Goal: Navigation & Orientation: Find specific page/section

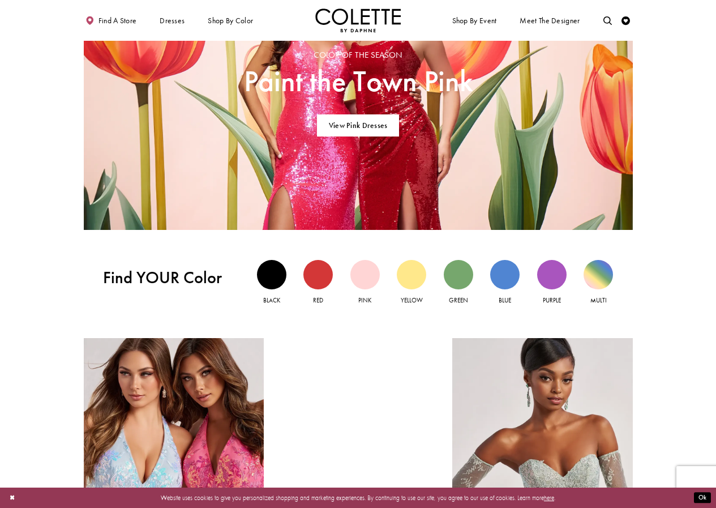
scroll to position [736, 0]
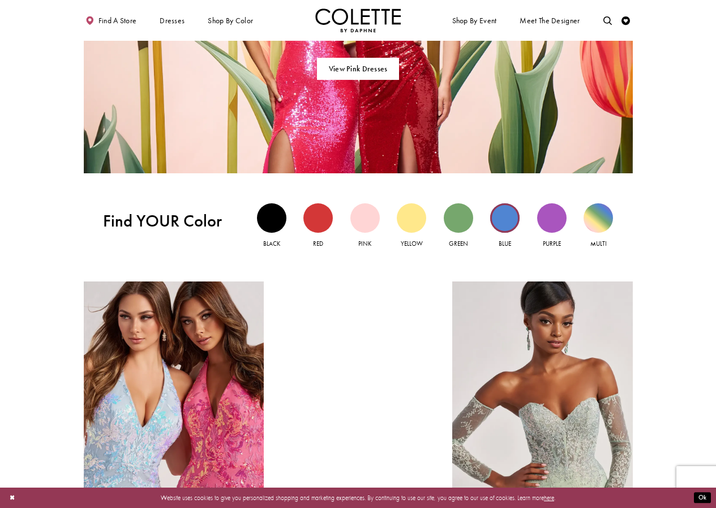
click at [513, 213] on div "Blue view" at bounding box center [504, 217] width 29 height 29
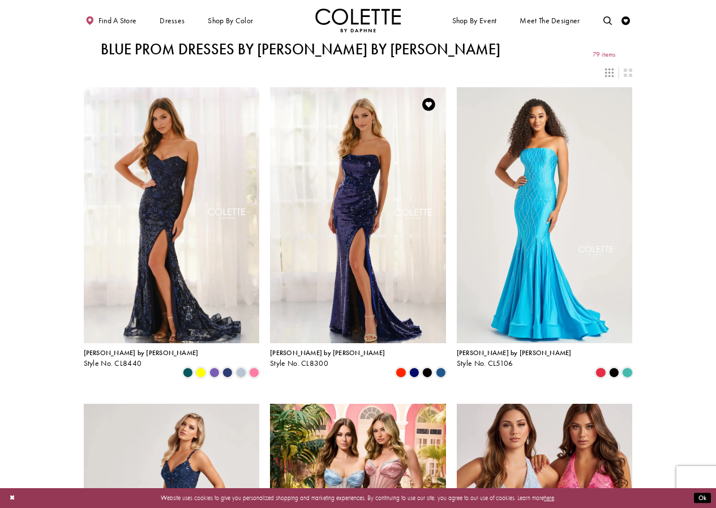
click at [393, 203] on img "Visit Colette by Daphne Style No. CL8300 Page" at bounding box center [358, 215] width 176 height 256
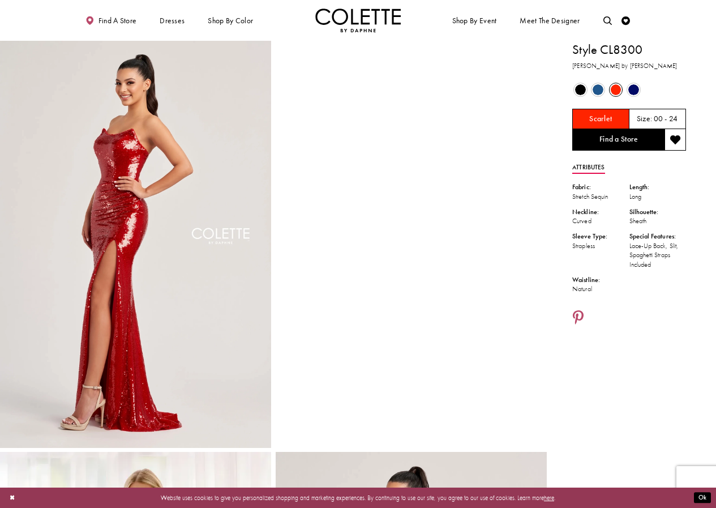
click at [595, 91] on span "Product color controls state depends on size chosen" at bounding box center [598, 89] width 11 height 11
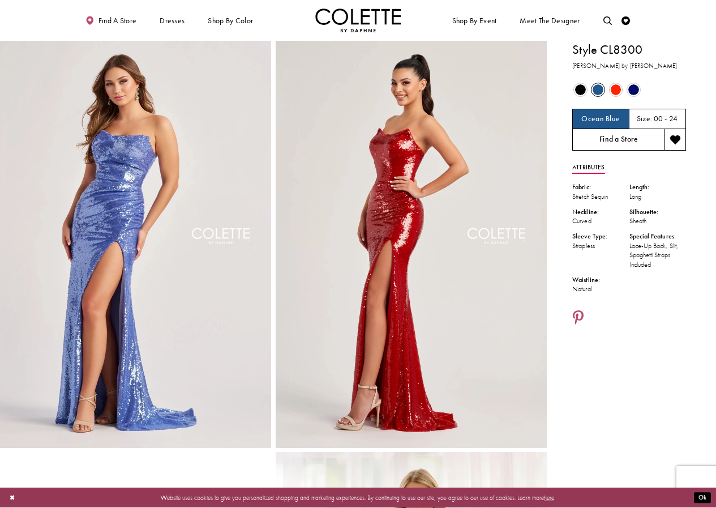
click at [634, 138] on link "Find a Store" at bounding box center [618, 140] width 92 height 22
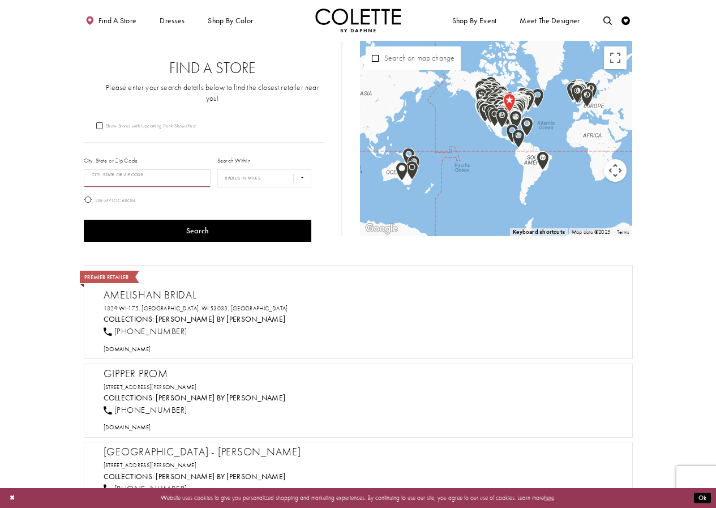
click at [177, 169] on input "City, State, or ZIP Code" at bounding box center [147, 178] width 127 height 18
click at [84, 220] on button "Search" at bounding box center [198, 231] width 228 height 22
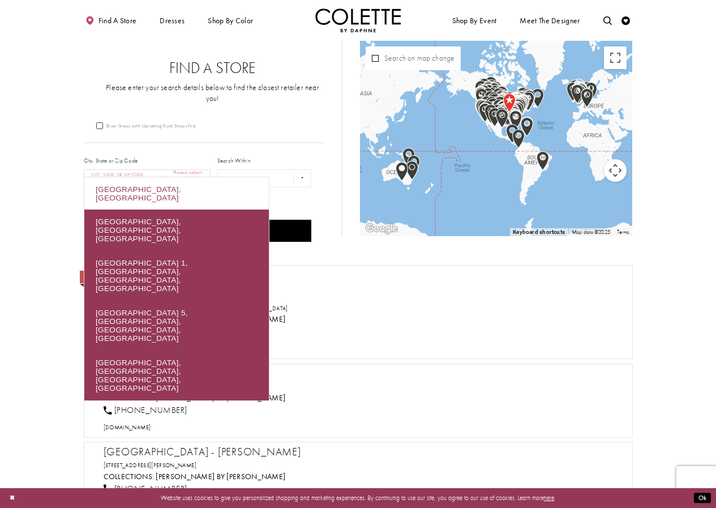
click at [168, 190] on div "British Columbia, Canada" at bounding box center [176, 193] width 184 height 33
type input "**********"
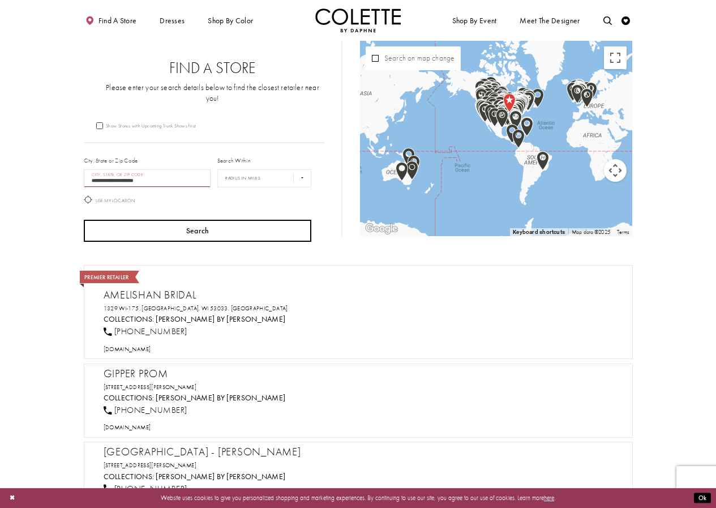
click at [203, 220] on button "Search" at bounding box center [198, 231] width 228 height 22
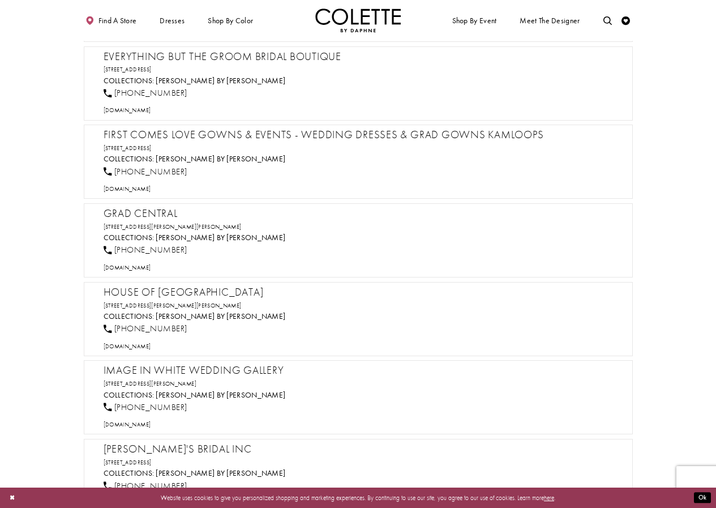
scroll to position [622, 0]
